Goal: Information Seeking & Learning: Find specific fact

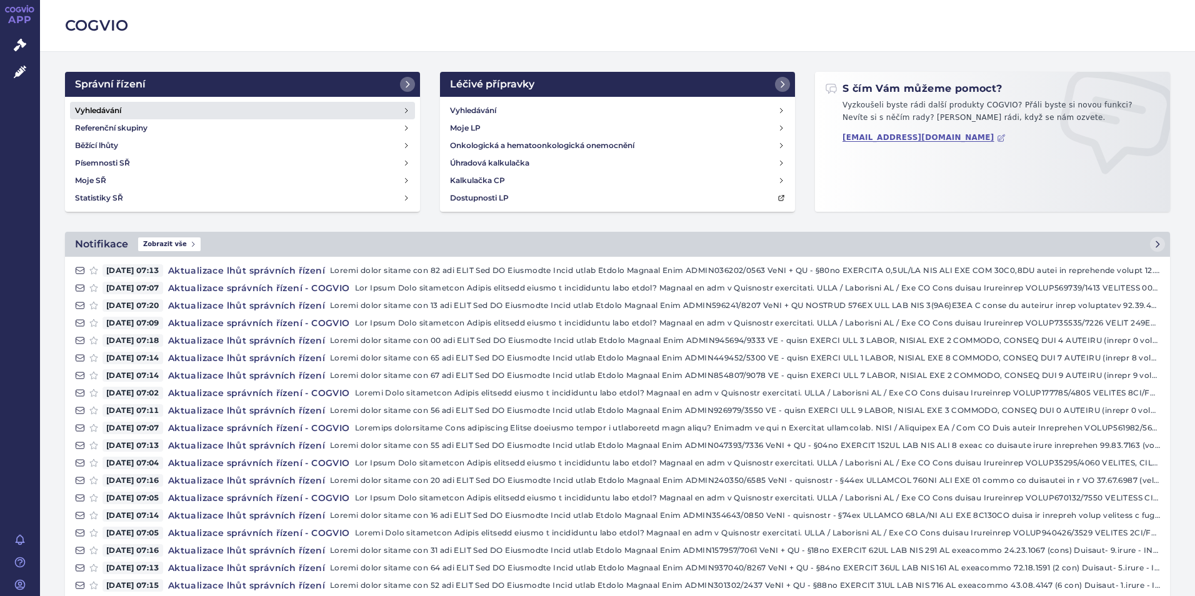
click at [113, 106] on h4 "Vyhledávání" at bounding box center [98, 110] width 46 height 13
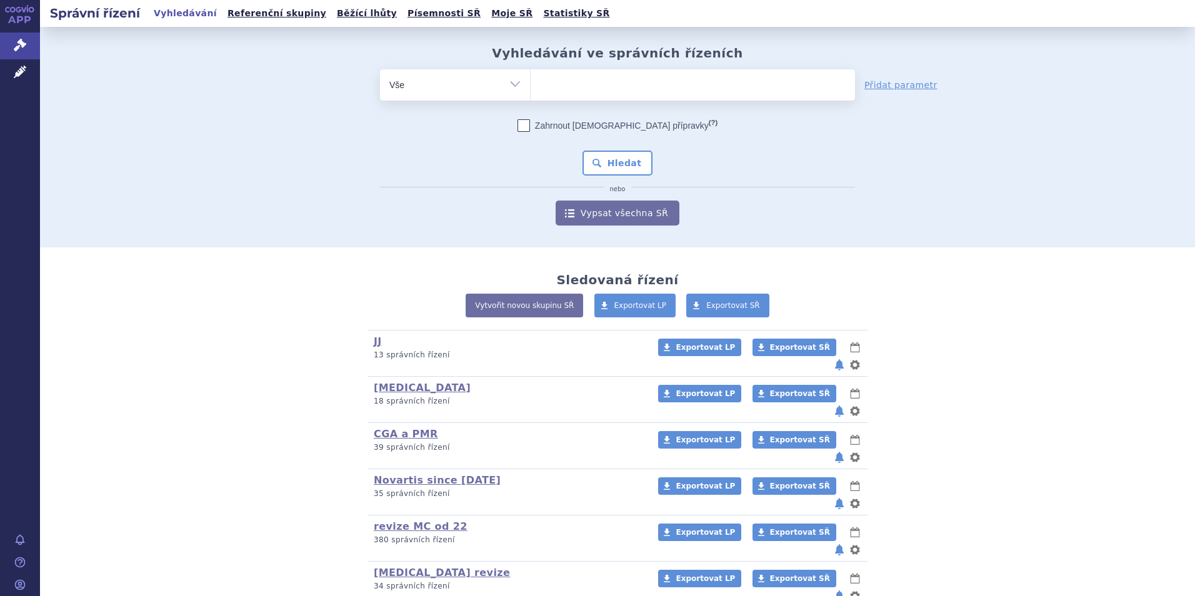
click at [655, 79] on ul at bounding box center [693, 82] width 324 height 26
click at [531, 79] on select at bounding box center [530, 84] width 1 height 31
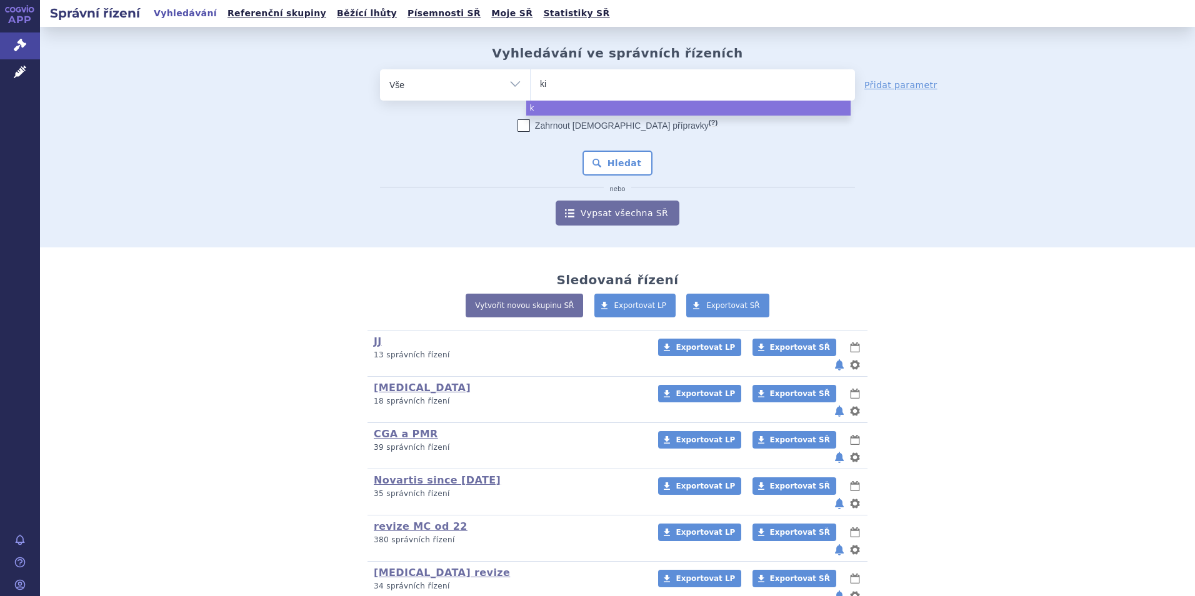
type input "kis"
type input "kisq"
type input "kisqa"
type input "[MEDICAL_DATA]"
select select "[MEDICAL_DATA]"
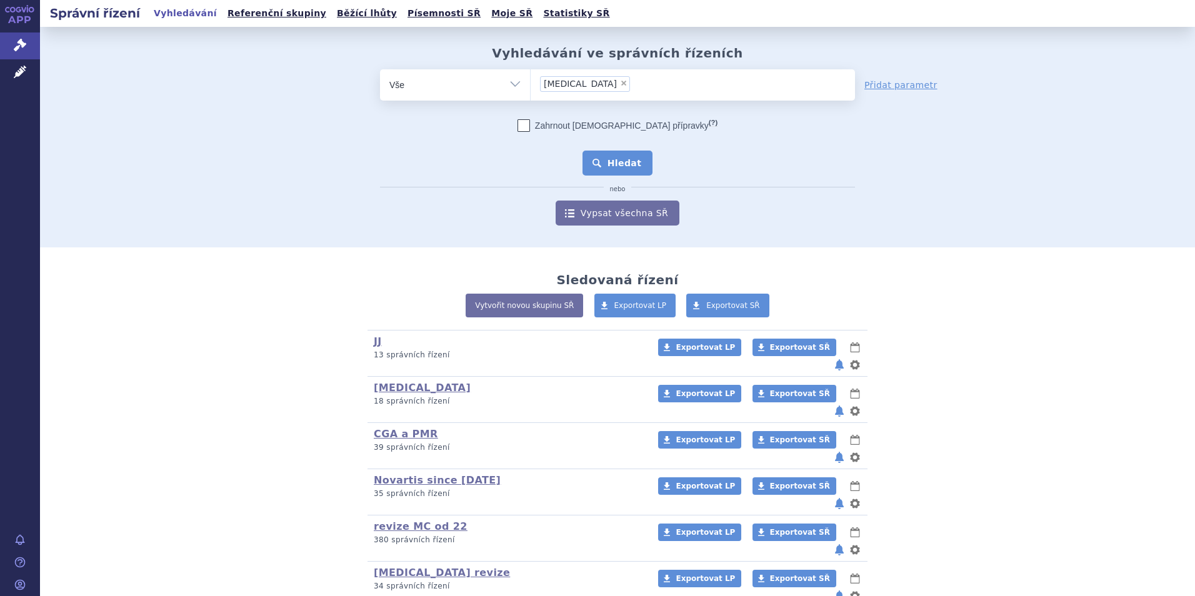
click at [616, 161] on button "Hledat" at bounding box center [618, 163] width 71 height 25
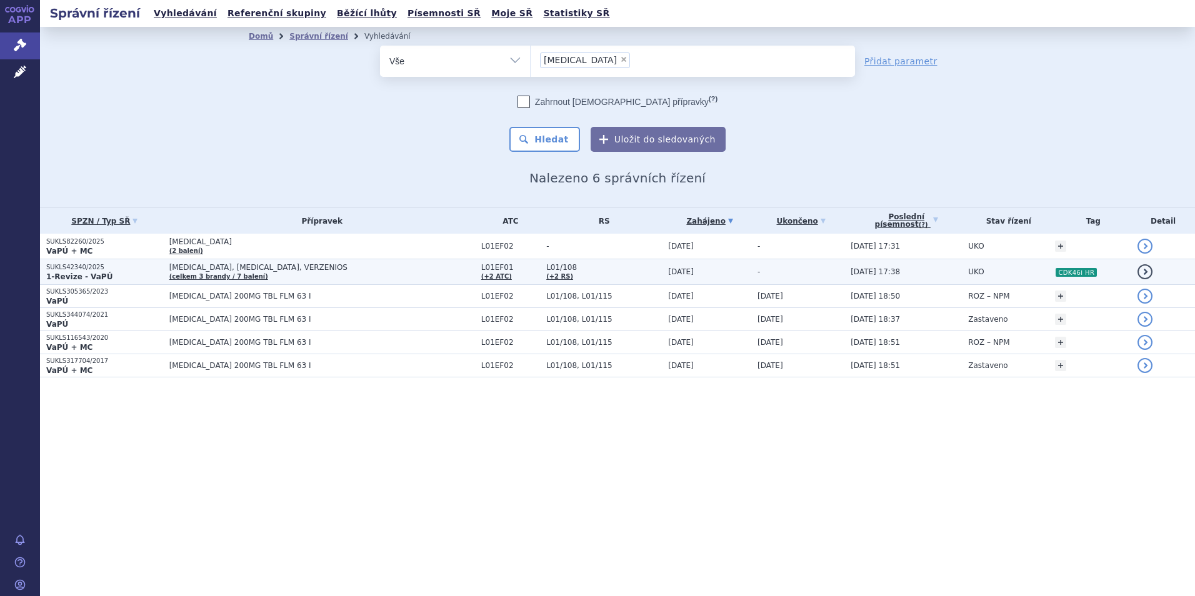
click at [751, 266] on td "-" at bounding box center [797, 272] width 93 height 26
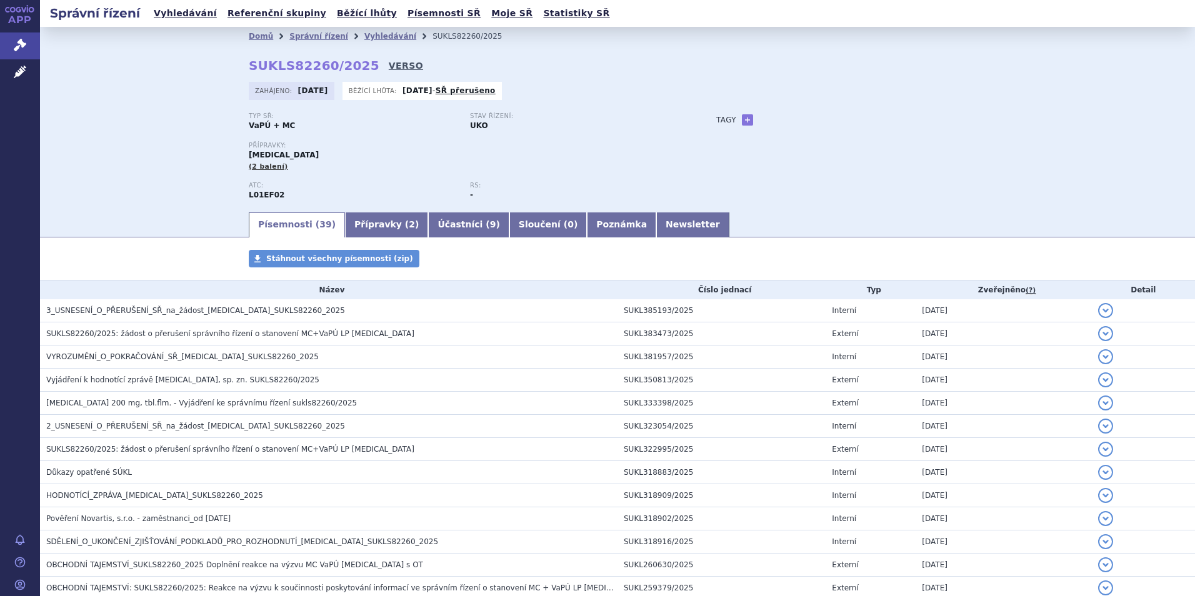
click at [389, 68] on link "VERSO" at bounding box center [406, 65] width 34 height 13
click at [373, 30] on li "Vyhledávání" at bounding box center [398, 36] width 68 height 19
click at [369, 35] on link "Vyhledávání" at bounding box center [390, 36] width 52 height 9
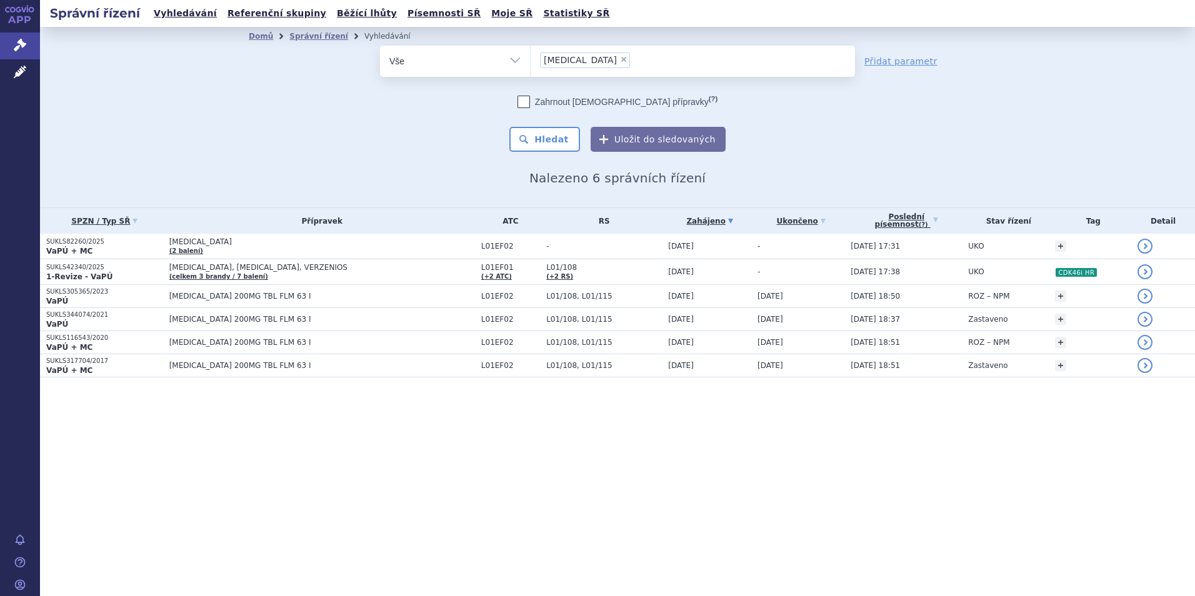
click at [620, 59] on span "×" at bounding box center [624, 60] width 8 height 8
click at [531, 59] on select "kisqali" at bounding box center [530, 60] width 1 height 31
select select
type input "ke"
type input "kesi"
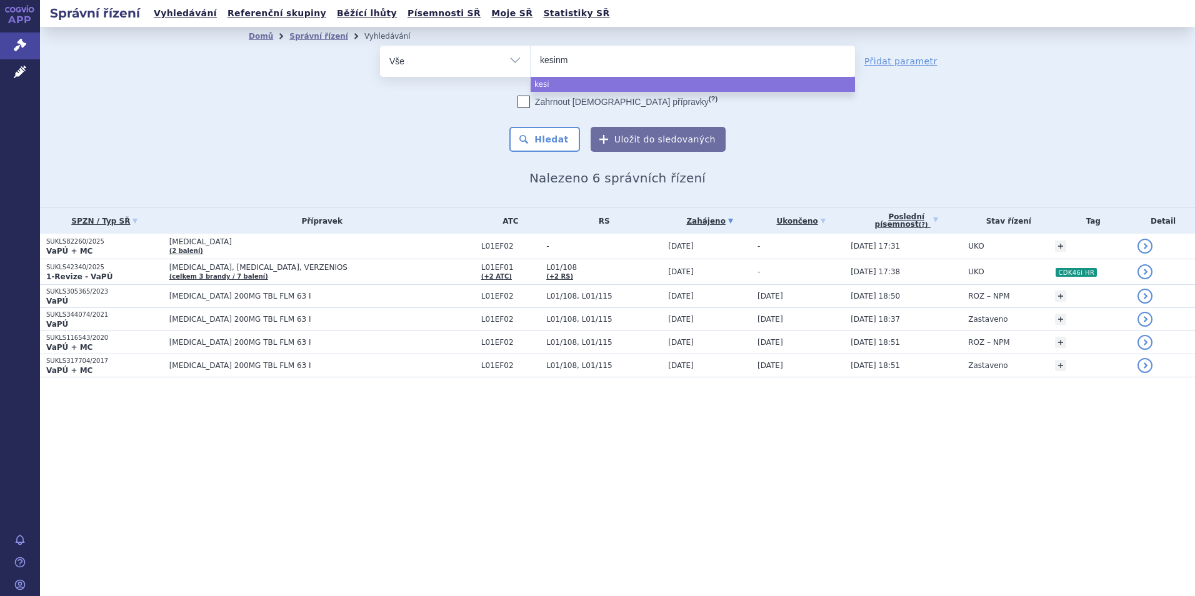
type input "kesinmp"
type input "kesinmpta"
select select "kesinmpta"
type input "kesinmpta"
select select
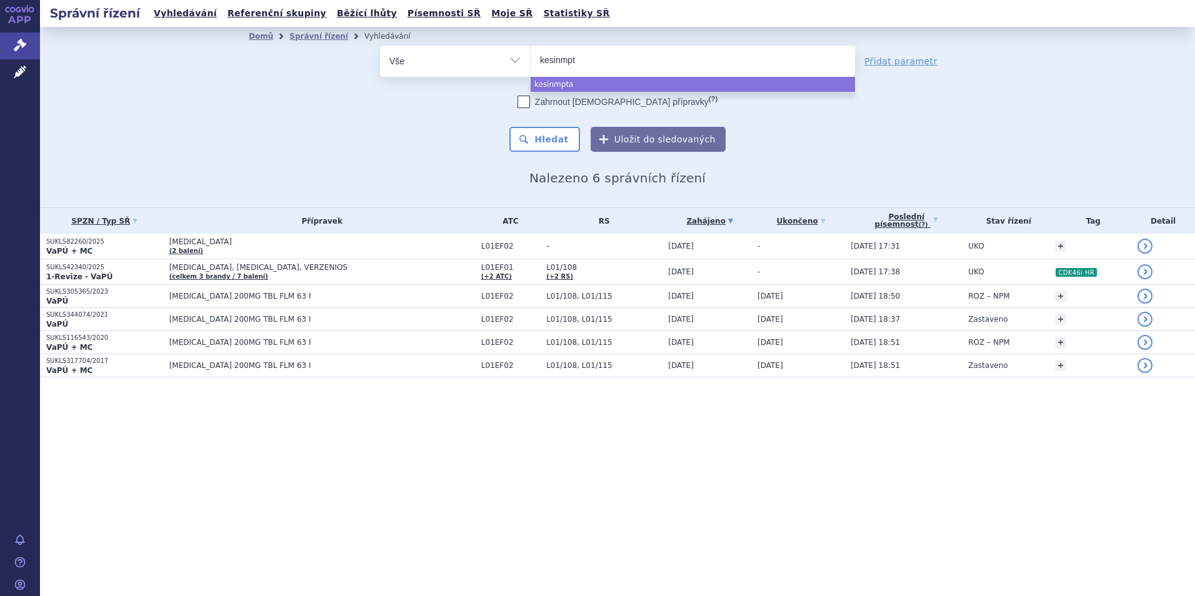
type input "kesinmp"
type input "kesinm"
type input "kesin"
type input "kesi"
type input "kesim"
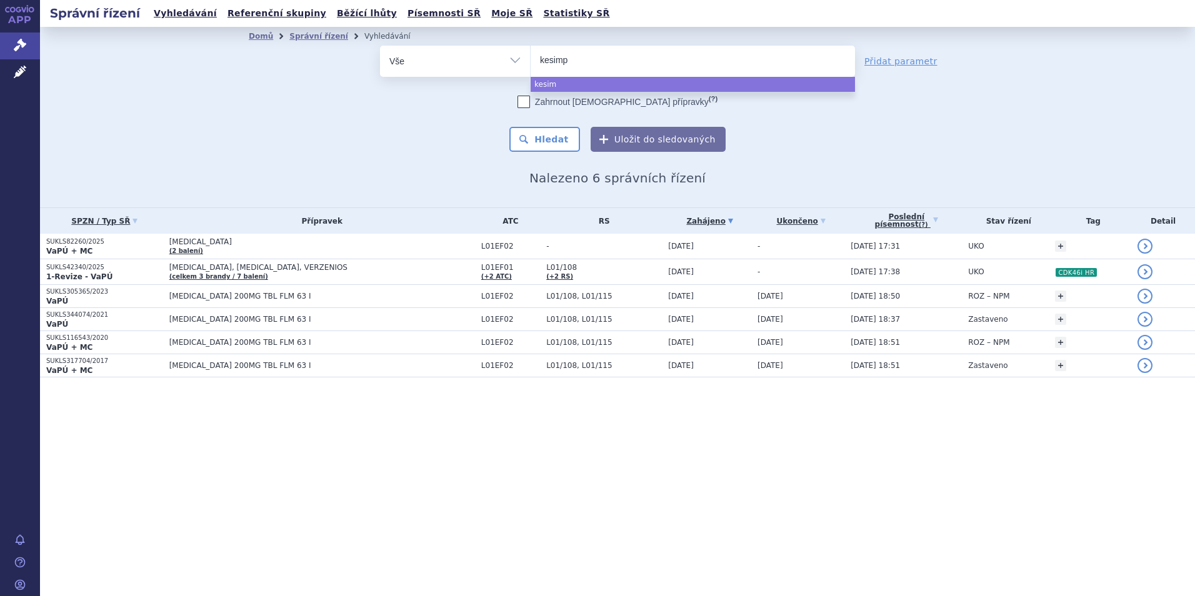
type input "kesimpt"
type input "kesimpta"
select select "kesimpta"
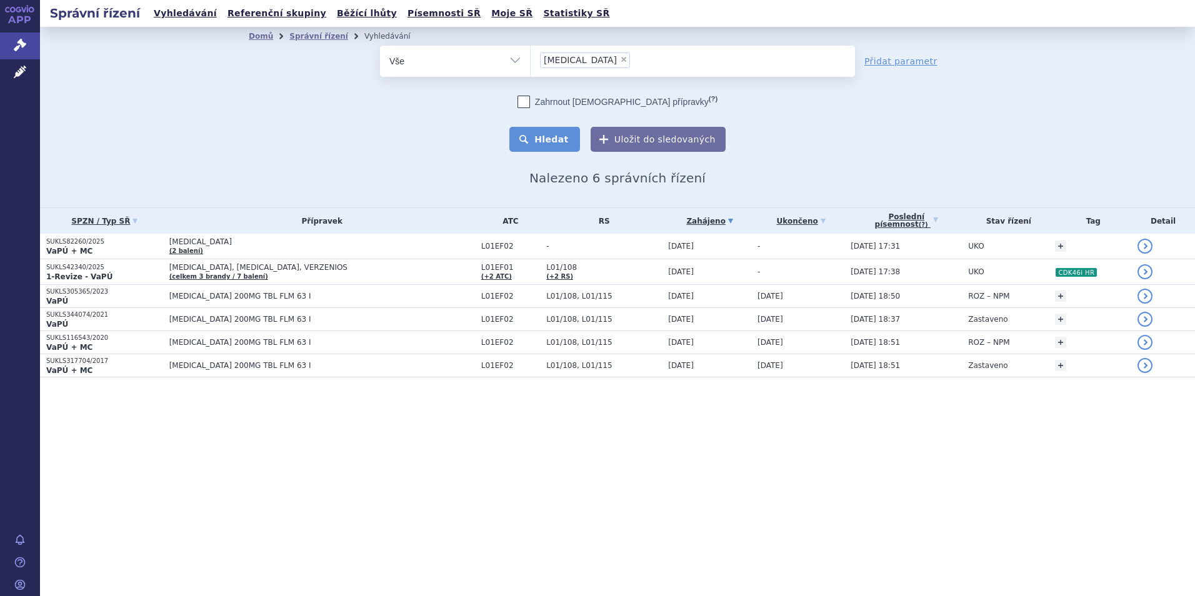
click at [556, 135] on button "Hledat" at bounding box center [545, 139] width 71 height 25
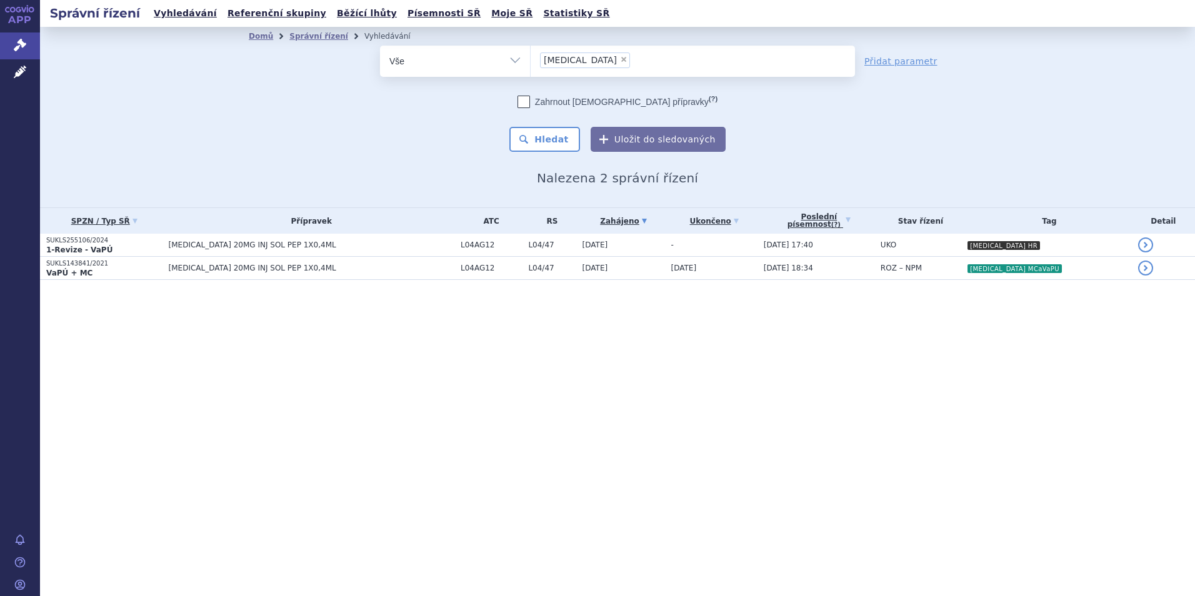
click at [124, 249] on p "1-Revize - VaPÚ" at bounding box center [104, 250] width 116 height 10
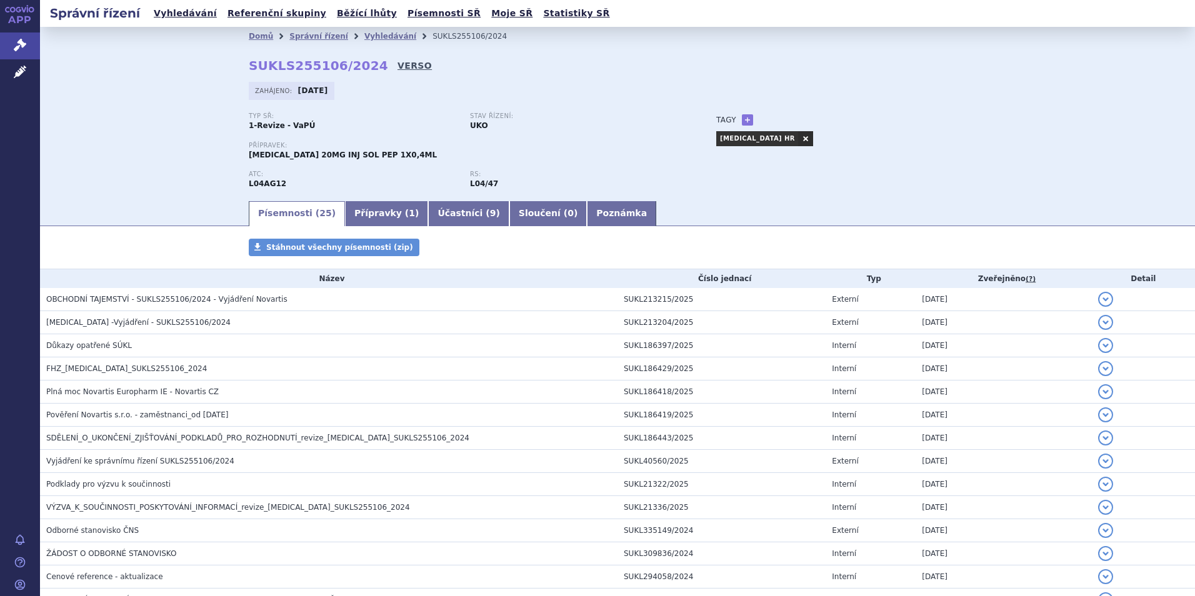
click at [398, 61] on link "VERSO" at bounding box center [415, 65] width 34 height 13
click at [26, 38] on link "Správní řízení" at bounding box center [20, 46] width 40 height 26
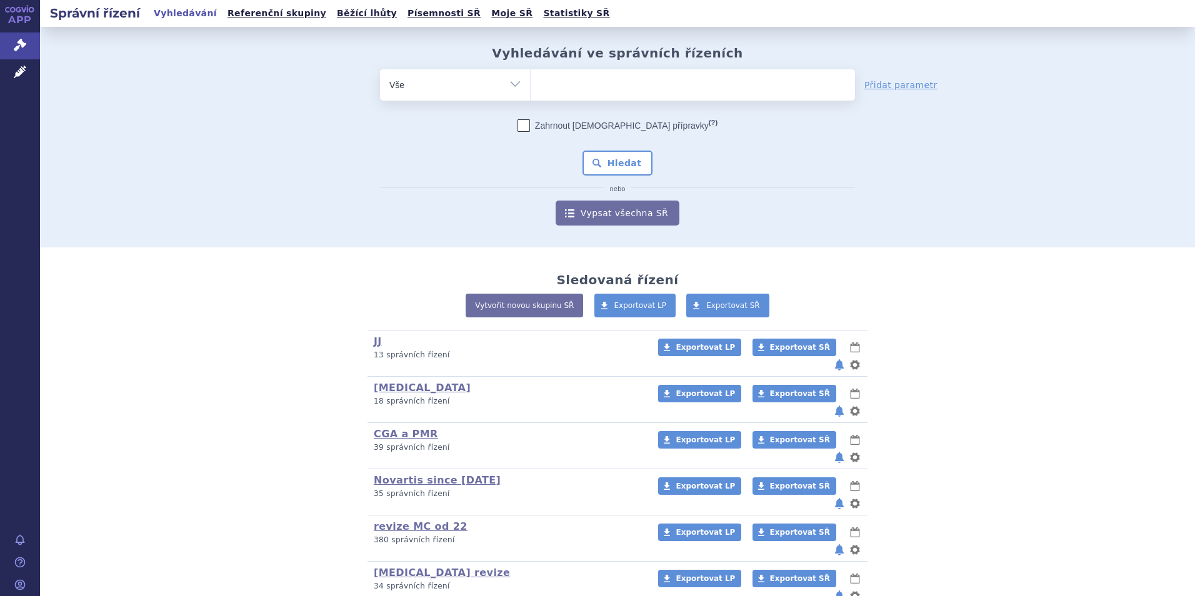
click at [30, 14] on link "APP" at bounding box center [20, 16] width 40 height 33
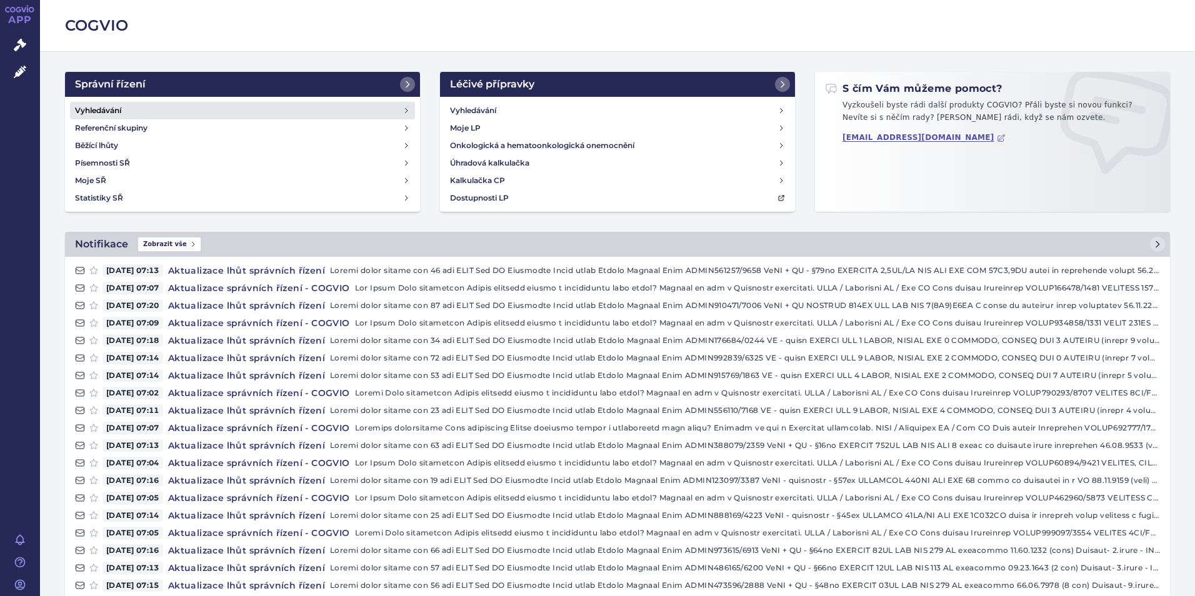
click at [194, 102] on link "Vyhledávání" at bounding box center [242, 111] width 345 height 18
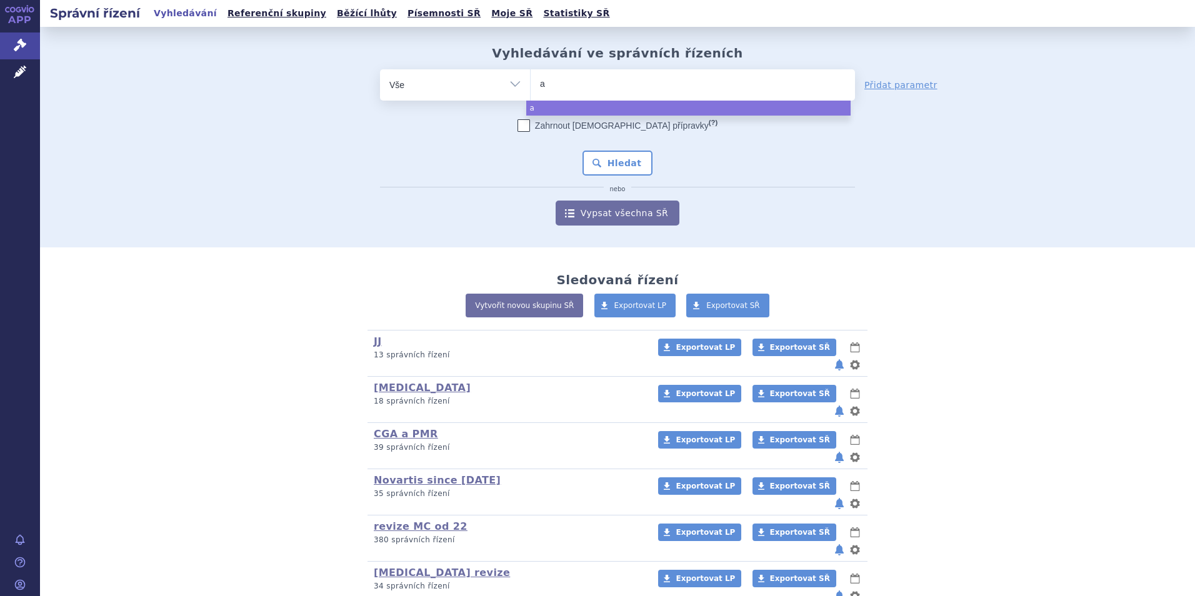
type input "ap"
type input "apv"
type input "ap"
type input "a"
type input "ca"
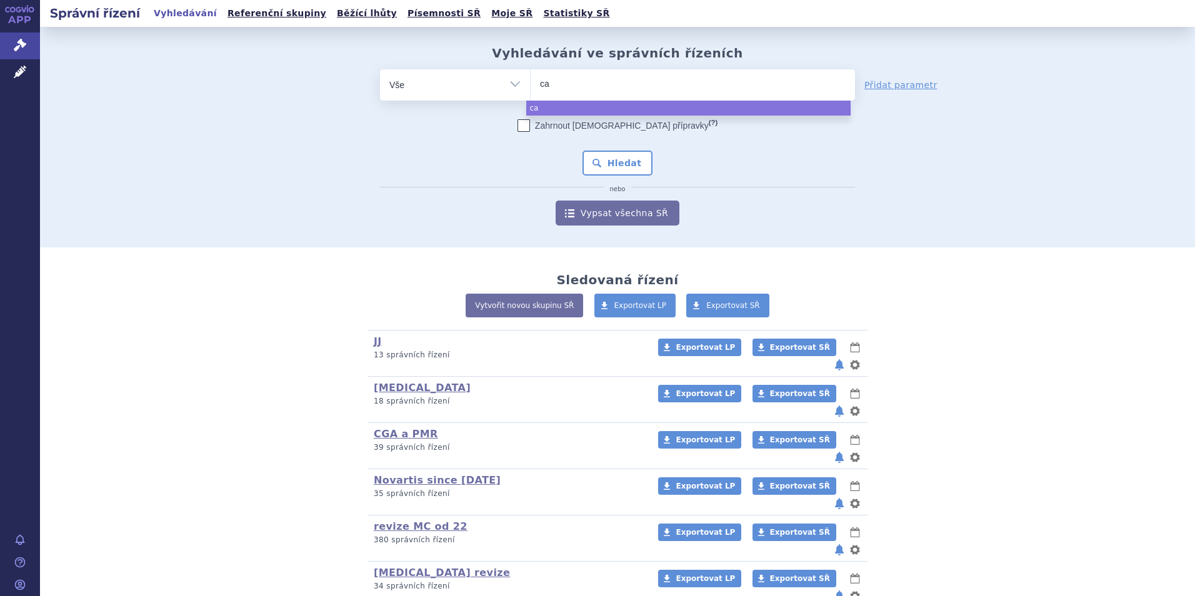
type input "cav"
type input "ca"
type input "capv"
type input "capva"
type input "capvax"
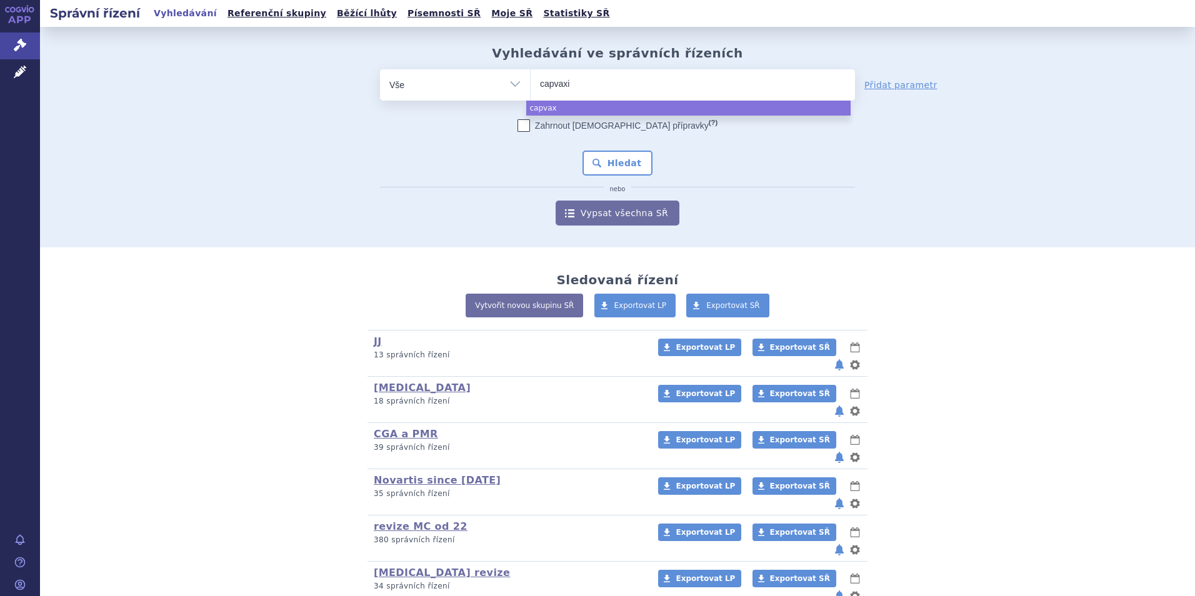
type input "capvaxiv"
type input "capvaxive"
select select "capvaxive"
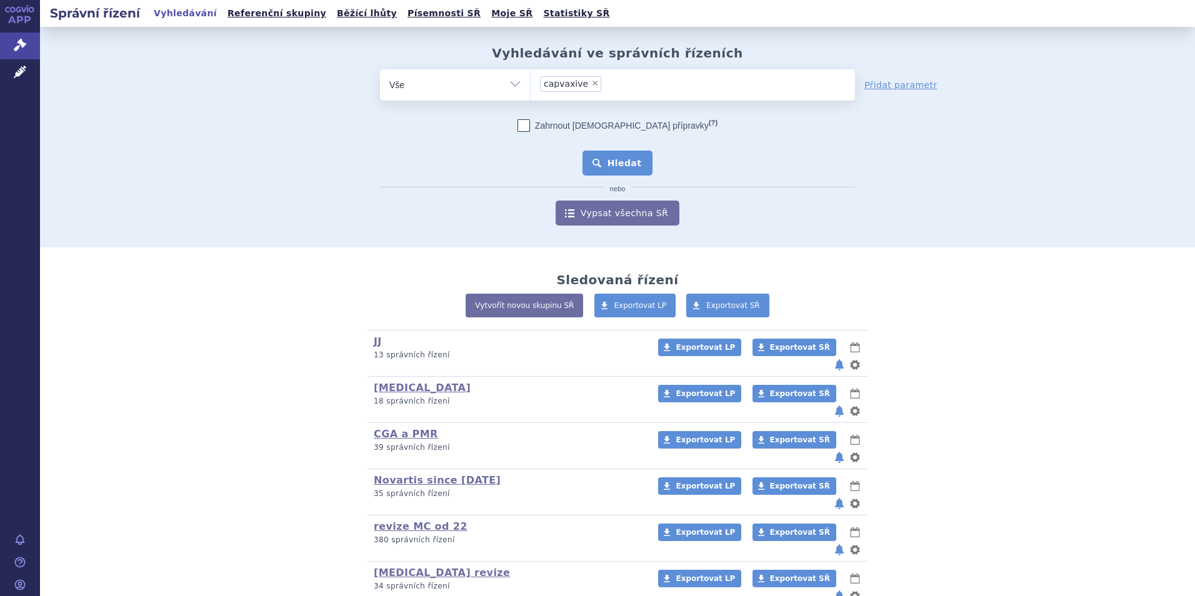
click at [612, 157] on button "Hledat" at bounding box center [618, 163] width 71 height 25
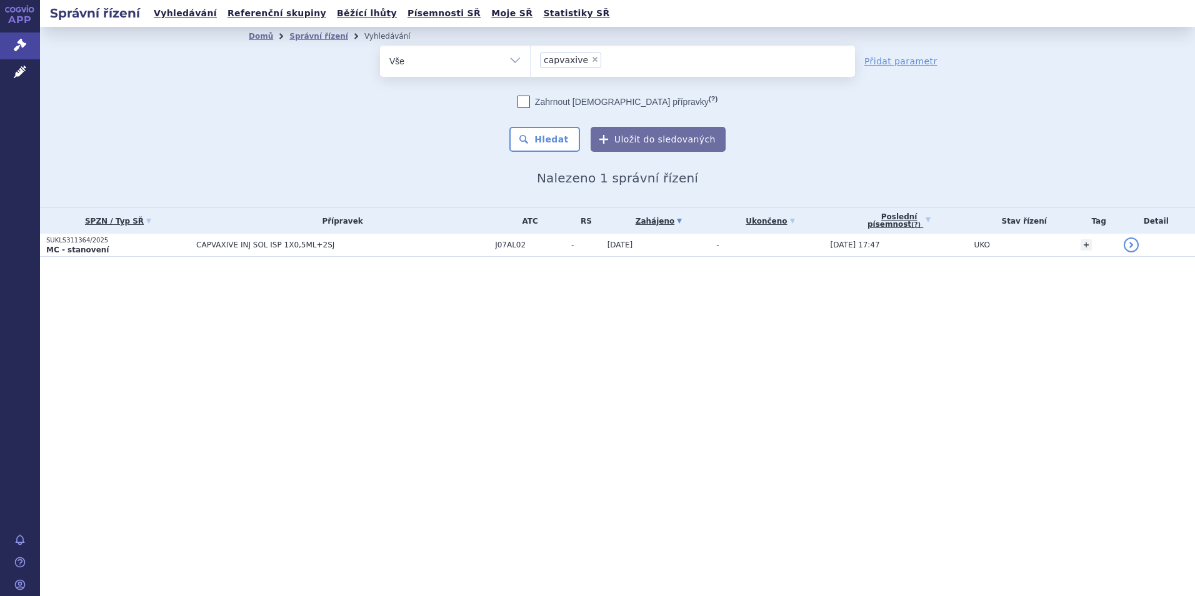
click at [291, 248] on span "CAPVAXIVE INJ SOL ISP 1X0,5ML+2SJ" at bounding box center [342, 245] width 293 height 9
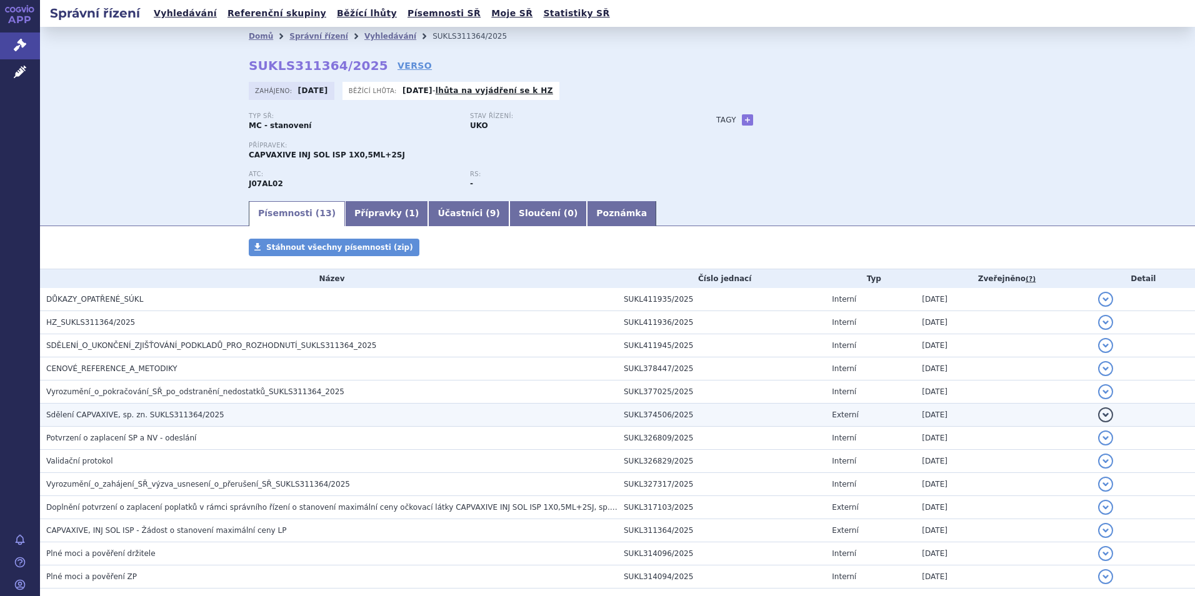
click at [178, 421] on h3 "Sdělení CAPVAXIVE, sp. zn. SUKLS311364/2025" at bounding box center [331, 415] width 571 height 13
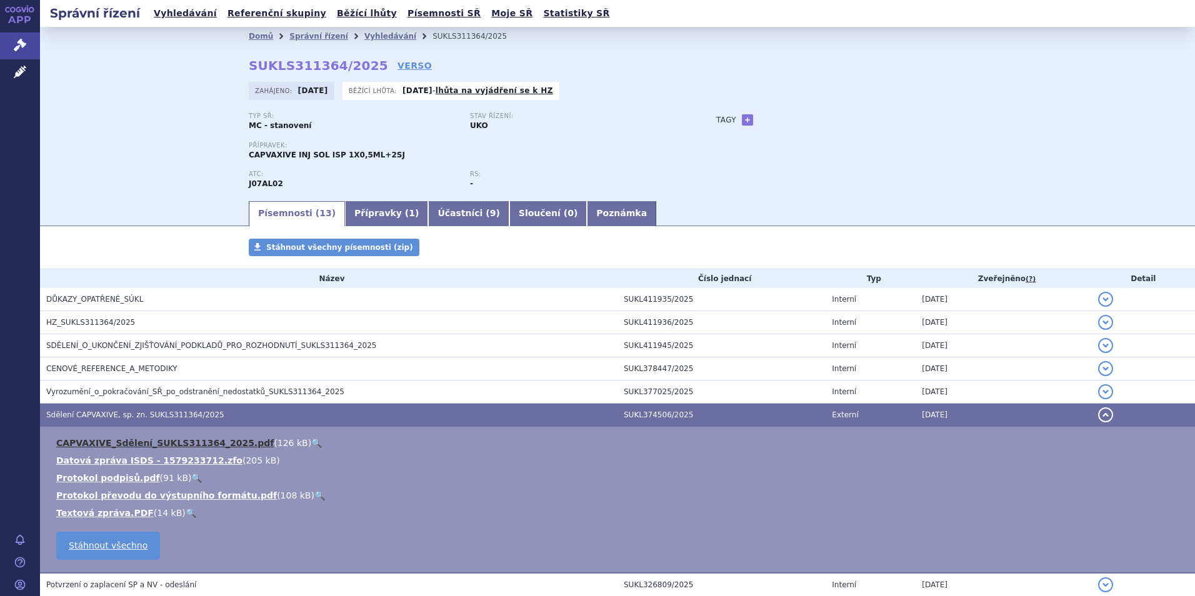
click at [138, 446] on link "CAPVAXIVE_Sdělení_SUKLS311364_2025.pdf" at bounding box center [165, 443] width 218 height 10
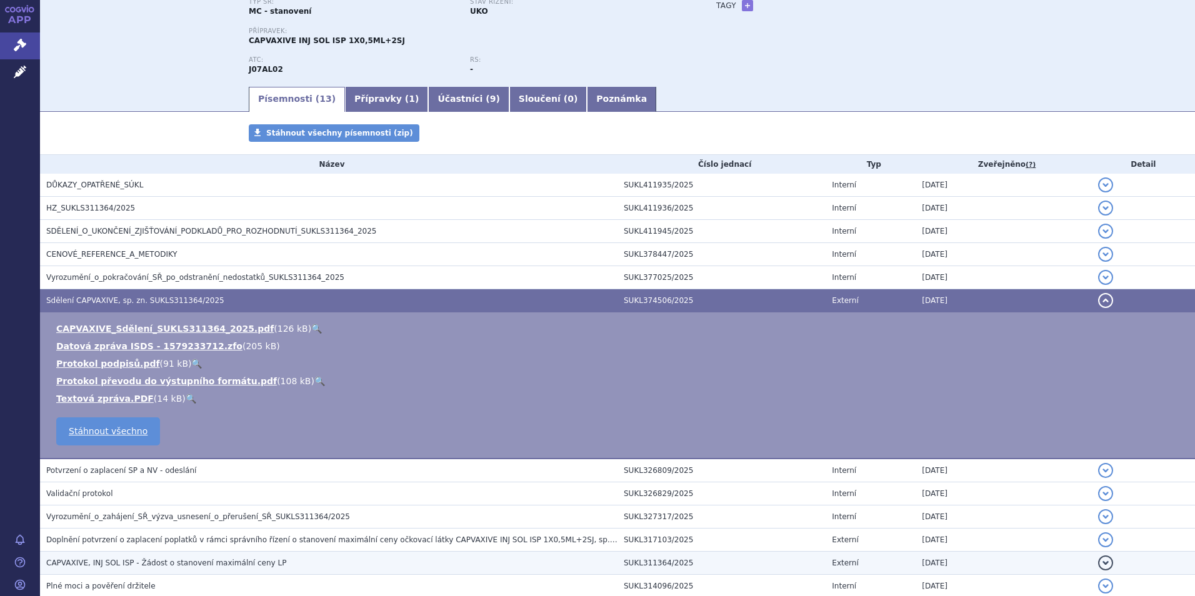
scroll to position [214, 0]
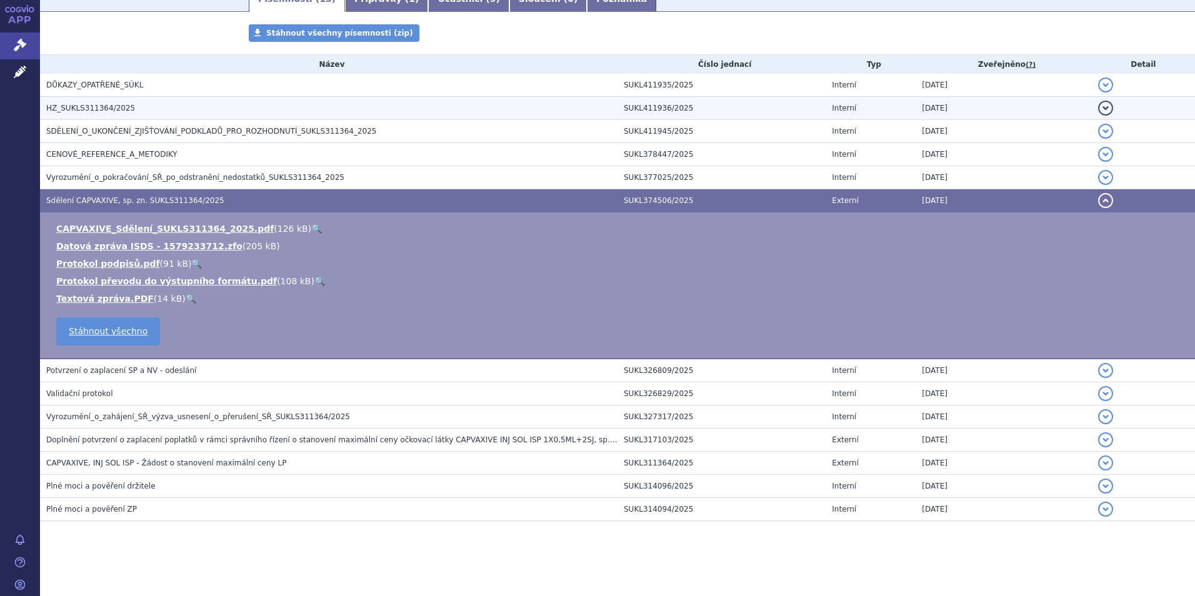
click at [123, 116] on td "HZ_SUKLS311364/2025" at bounding box center [329, 108] width 578 height 23
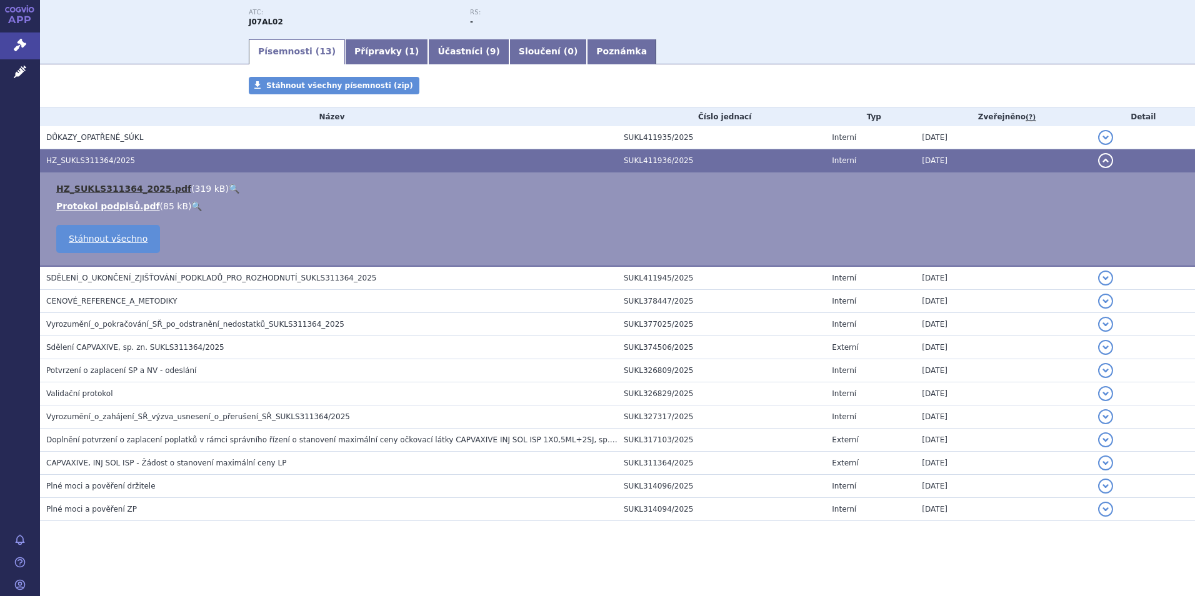
click at [136, 188] on link "HZ_SUKLS311364_2025.pdf" at bounding box center [123, 189] width 135 height 10
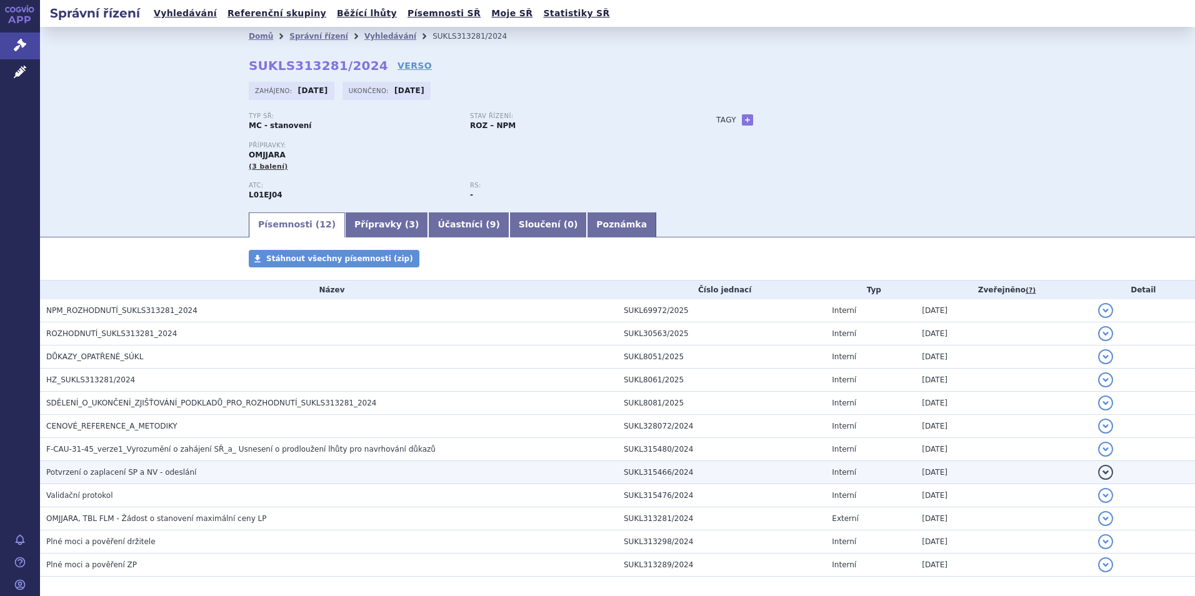
scroll to position [56, 0]
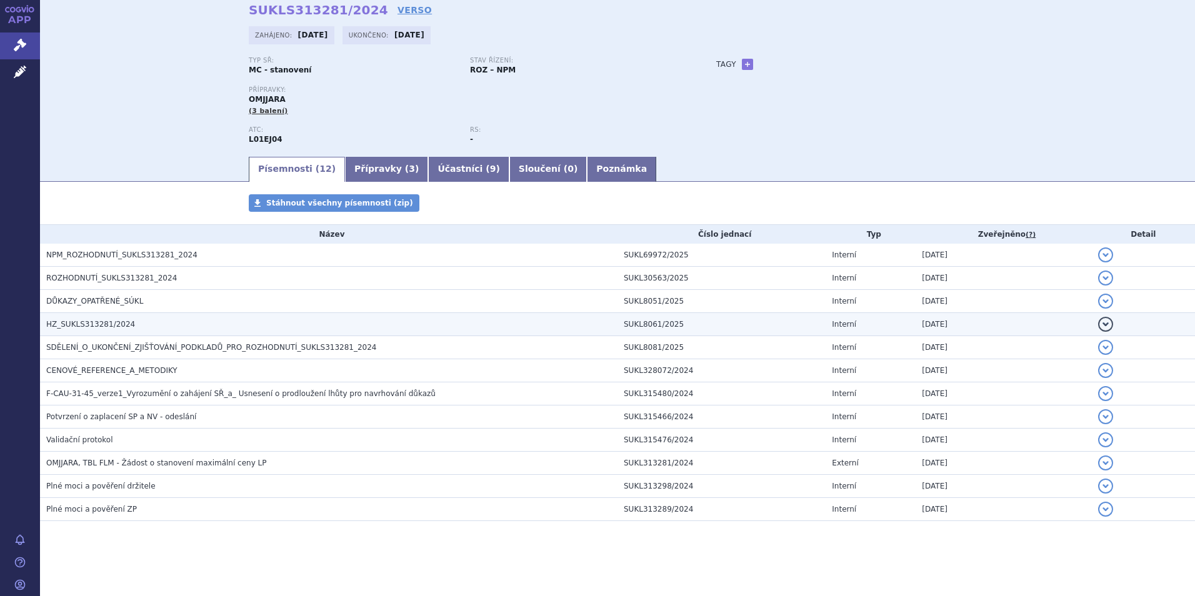
click at [196, 331] on h3 "HZ_SUKLS313281/2024" at bounding box center [331, 324] width 571 height 13
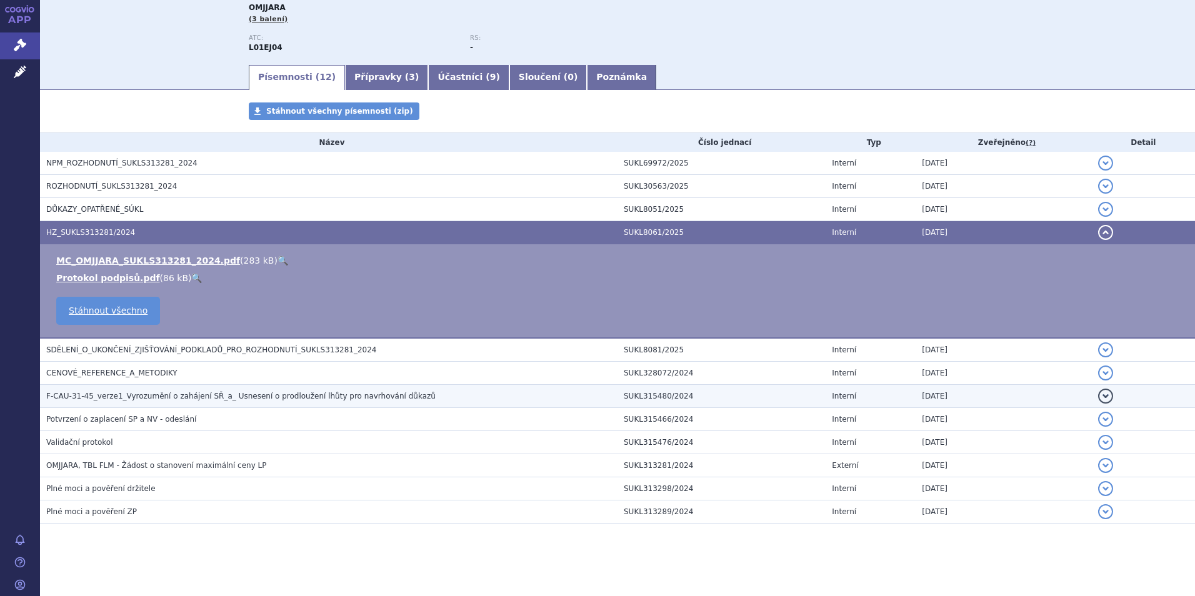
scroll to position [150, 0]
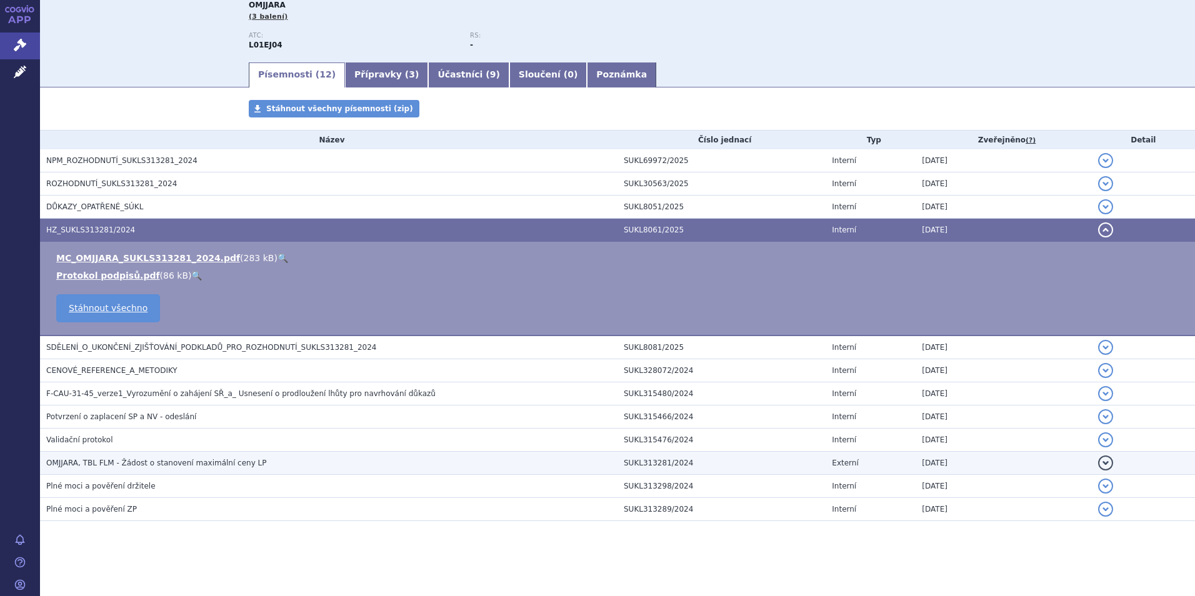
click at [201, 461] on span "OMJJARA, TBL FLM - Žádost o stanovení maximální ceny LP" at bounding box center [156, 463] width 221 height 9
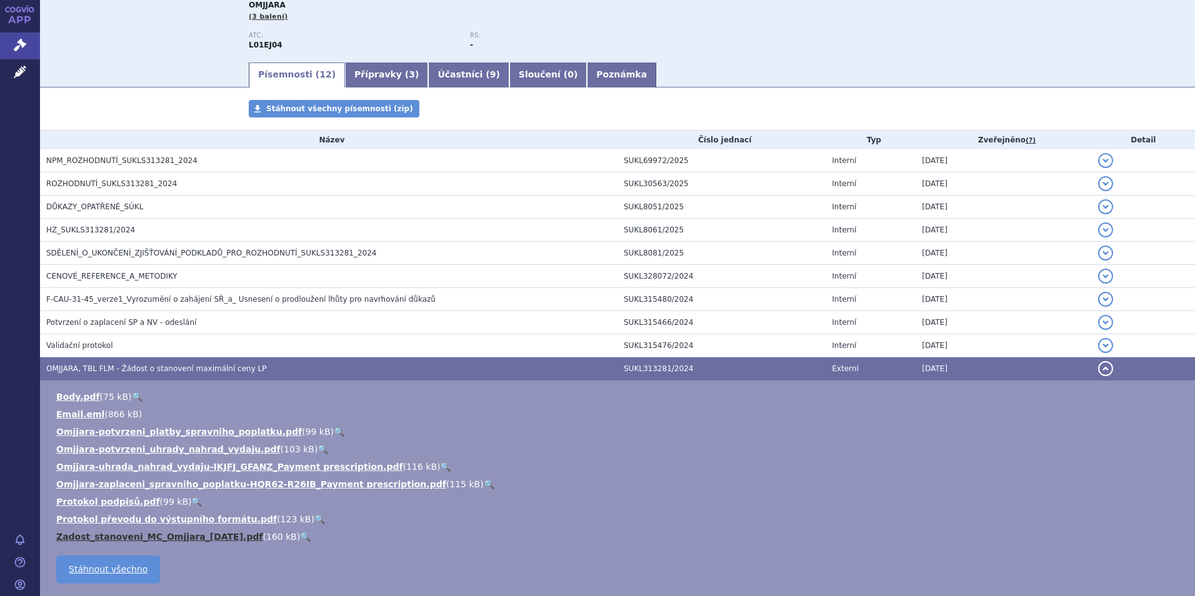
click at [186, 537] on link "Zadost_stanoveni_MC_Omjjara_[DATE].pdf" at bounding box center [159, 537] width 207 height 10
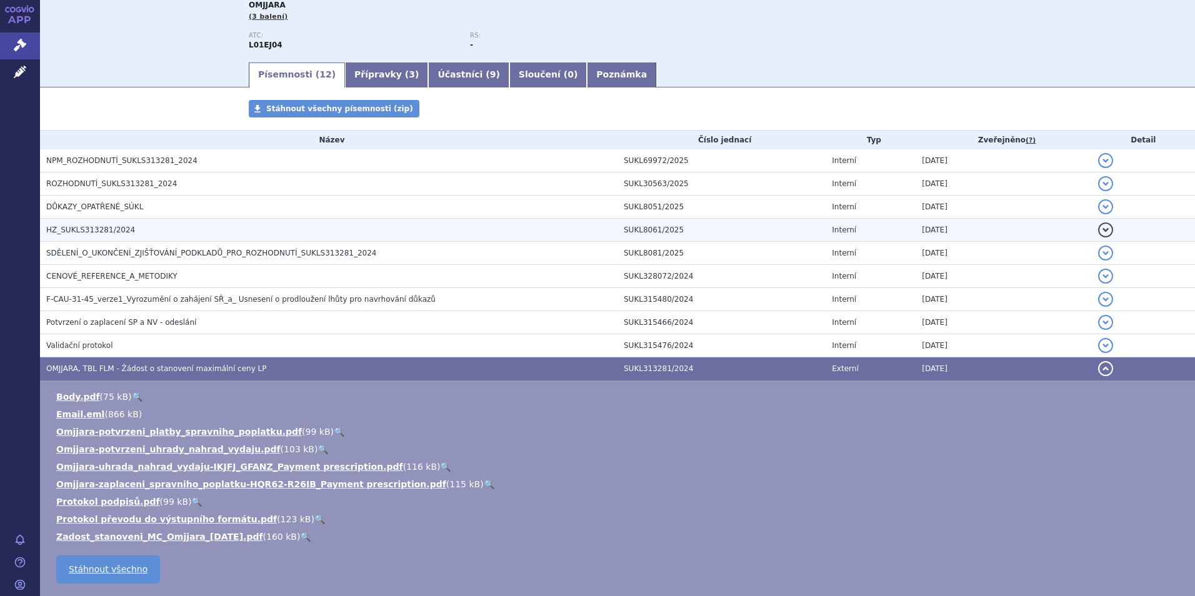
click at [96, 229] on span "HZ_SUKLS313281/2024" at bounding box center [90, 230] width 89 height 9
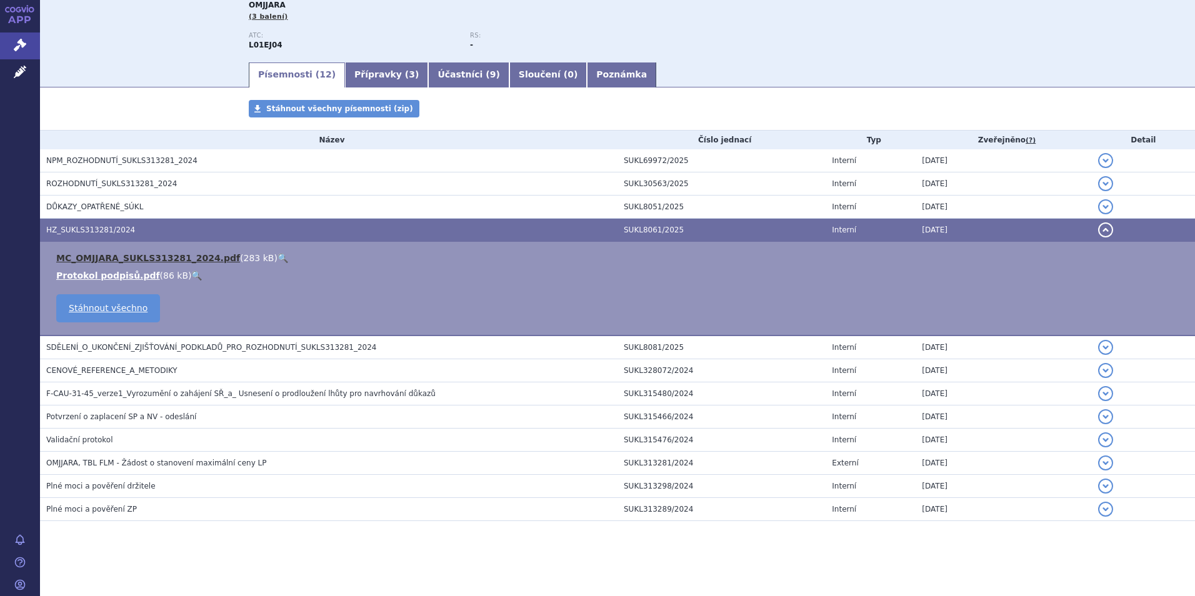
click at [178, 253] on link "MC_OMJJARA_SUKLS313281_2024.pdf" at bounding box center [148, 258] width 184 height 10
